Goal: Communication & Community: Answer question/provide support

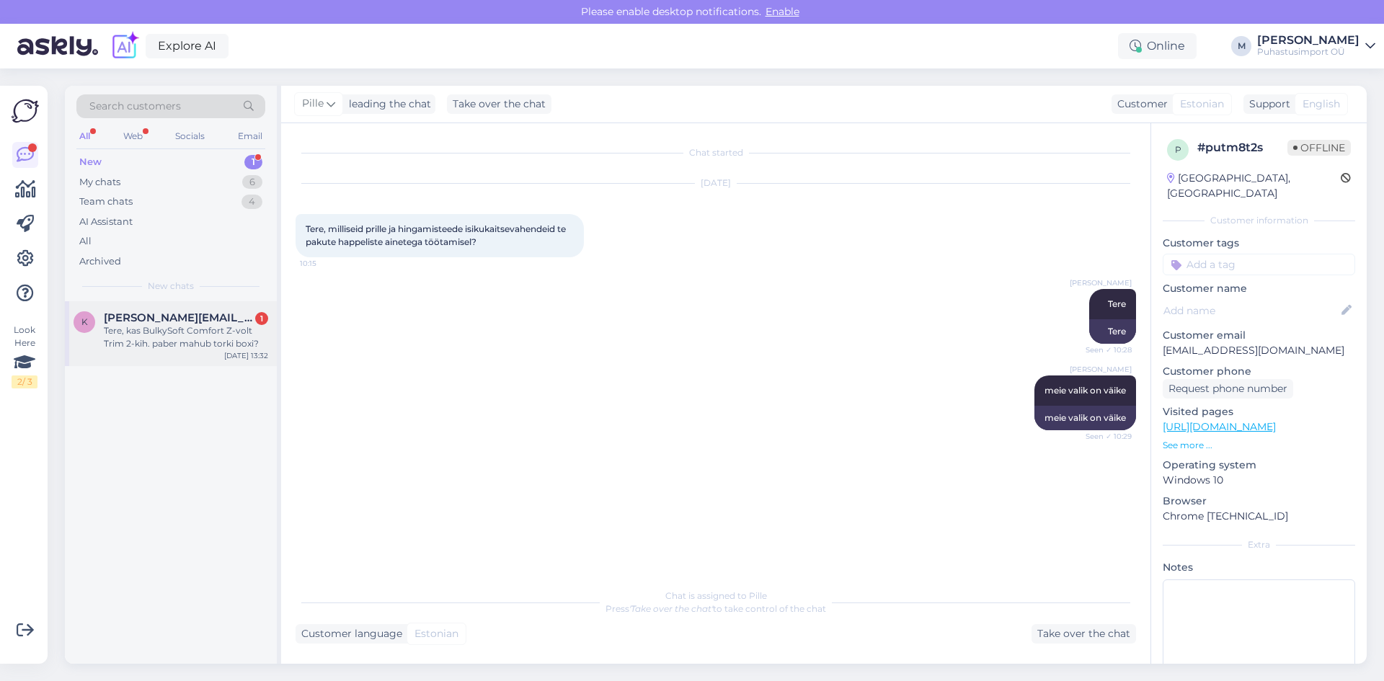
click at [221, 324] on span "[PERSON_NAME][EMAIL_ADDRESS][PERSON_NAME][DOMAIN_NAME]" at bounding box center [179, 317] width 150 height 13
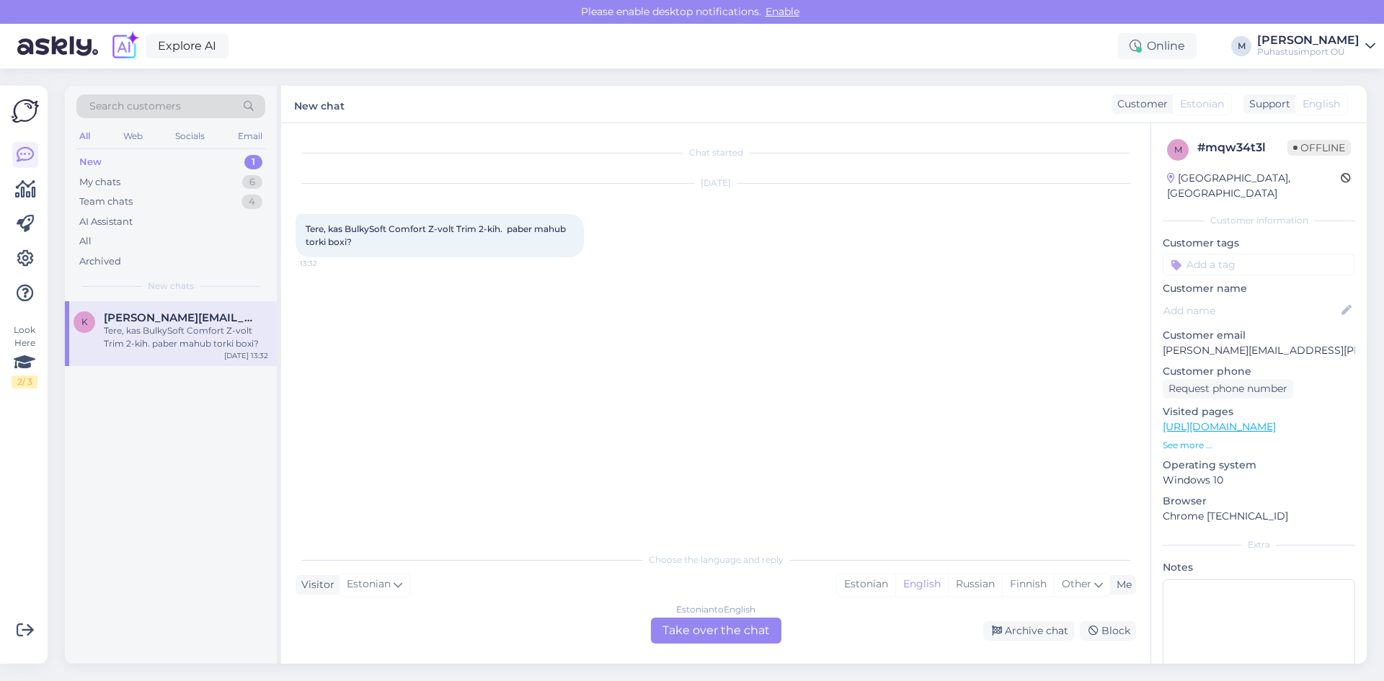
click at [700, 633] on div "Estonian to English Take over the chat" at bounding box center [716, 631] width 130 height 26
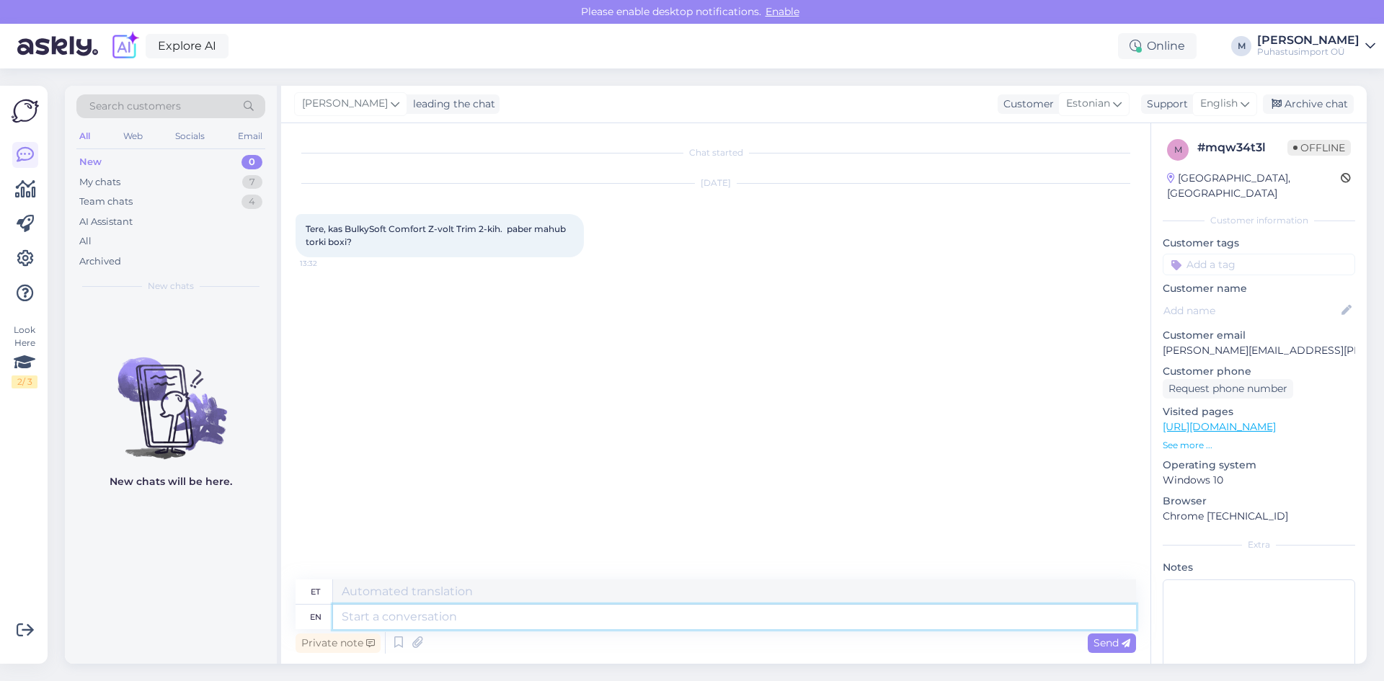
click at [451, 618] on textarea at bounding box center [734, 617] width 803 height 25
type textarea "Tere"
type textarea "Mahub"
